Goal: Navigation & Orientation: Understand site structure

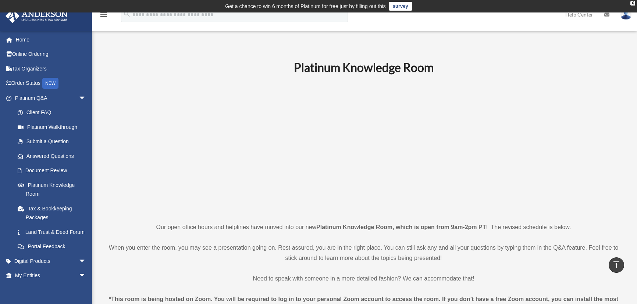
scroll to position [246, 0]
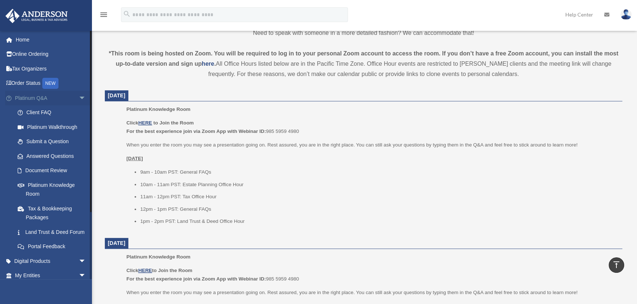
click at [79, 97] on span "arrow_drop_down" at bounding box center [86, 98] width 15 height 15
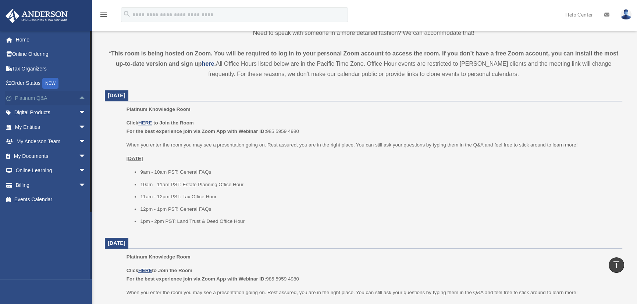
click at [79, 96] on span "arrow_drop_up" at bounding box center [86, 98] width 15 height 15
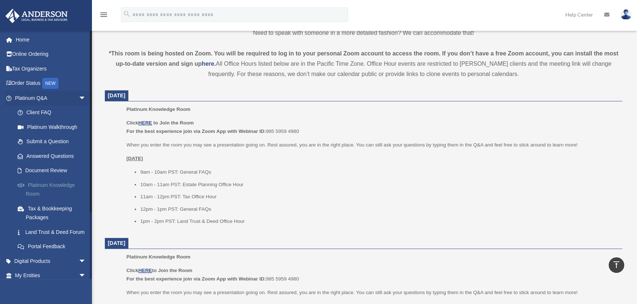
click at [41, 185] on link "Platinum Knowledge Room" at bounding box center [53, 190] width 87 height 24
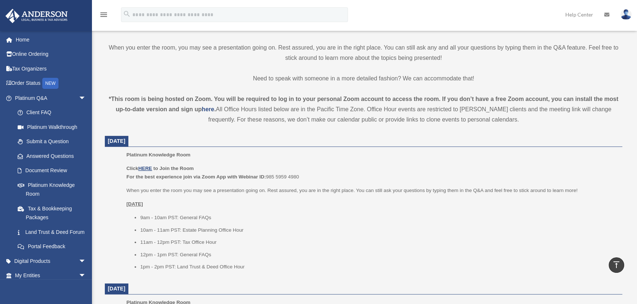
scroll to position [234, 0]
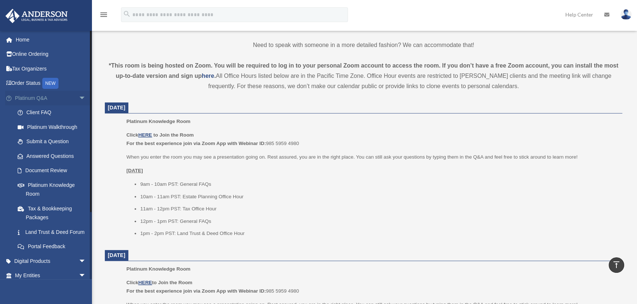
click at [79, 96] on span "arrow_drop_down" at bounding box center [86, 98] width 15 height 15
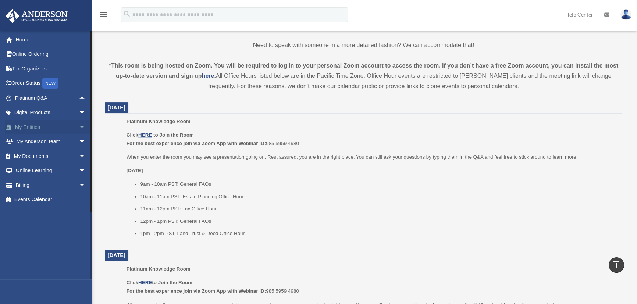
click at [79, 127] on span "arrow_drop_down" at bounding box center [86, 127] width 15 height 15
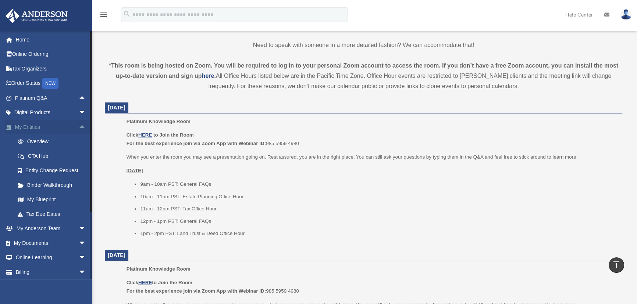
click at [79, 126] on span "arrow_drop_up" at bounding box center [86, 127] width 15 height 15
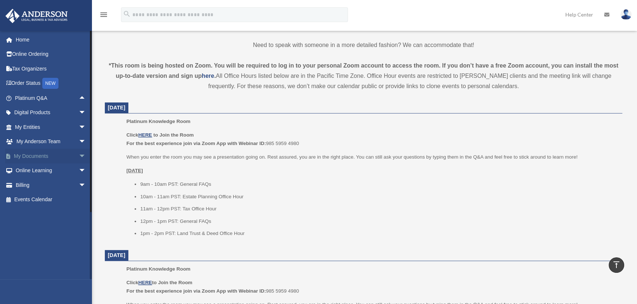
click at [79, 154] on span "arrow_drop_down" at bounding box center [86, 156] width 15 height 15
